Goal: Transaction & Acquisition: Purchase product/service

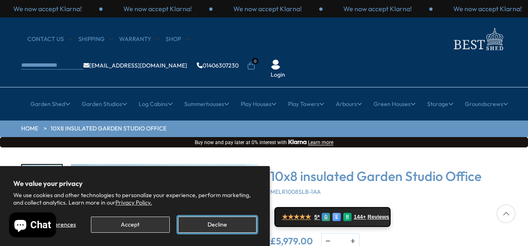
click at [209, 222] on button "Decline" at bounding box center [217, 225] width 78 height 16
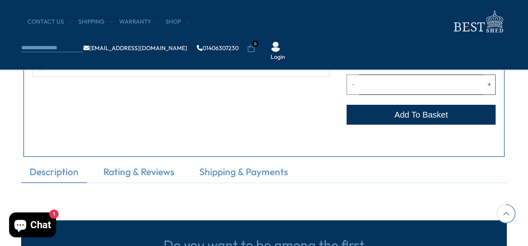
scroll to position [424, 0]
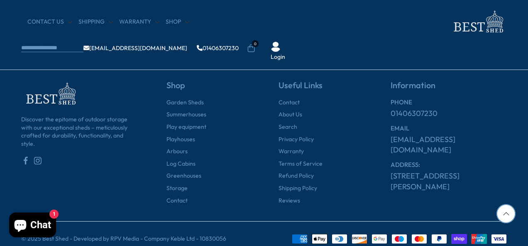
scroll to position [715, 0]
